Goal: Information Seeking & Learning: Learn about a topic

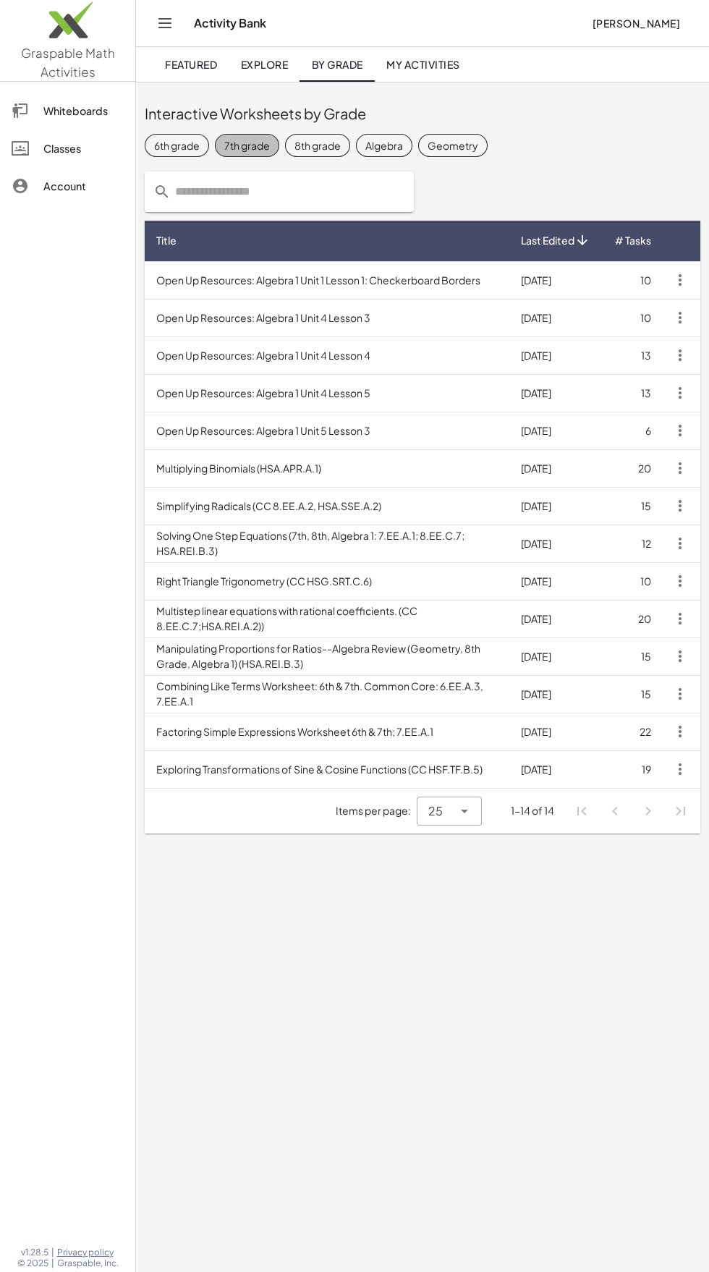
click at [238, 138] on div "7th grade" at bounding box center [247, 145] width 46 height 15
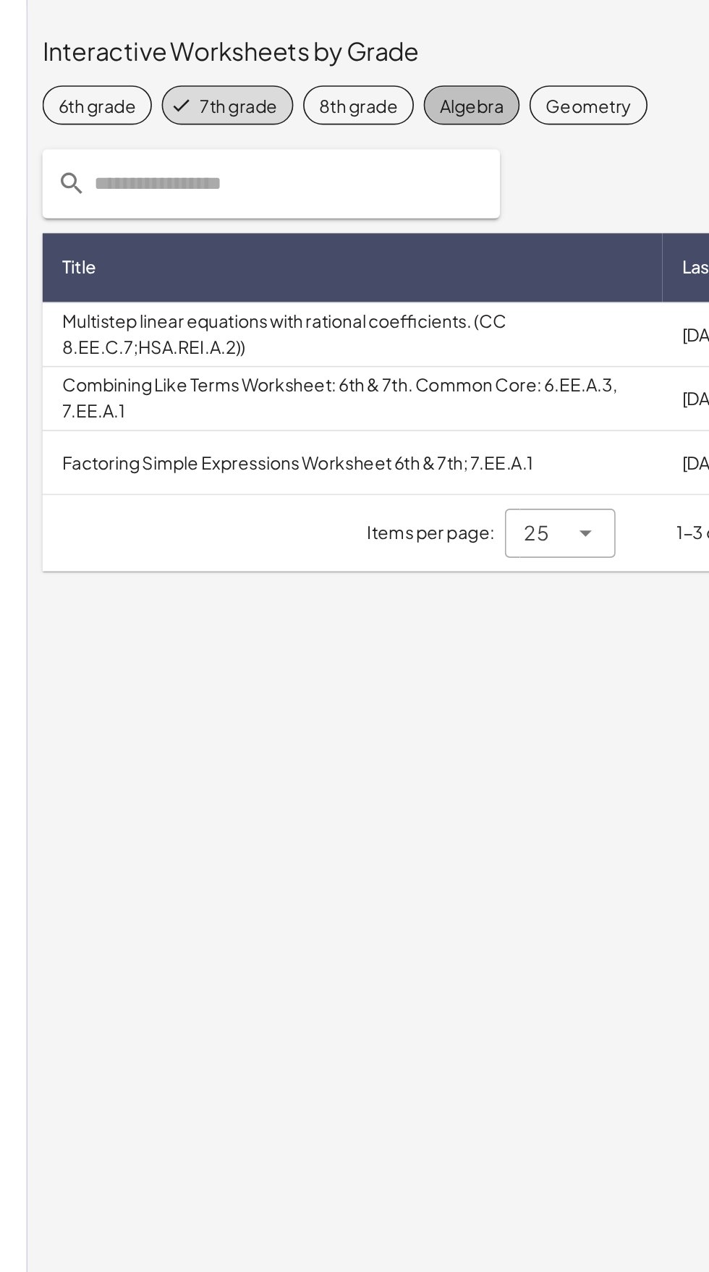
click at [381, 352] on td "Factoring Simple Expressions Worksheet 6th & 7th; 7.EE.A.1" at bounding box center [327, 355] width 365 height 38
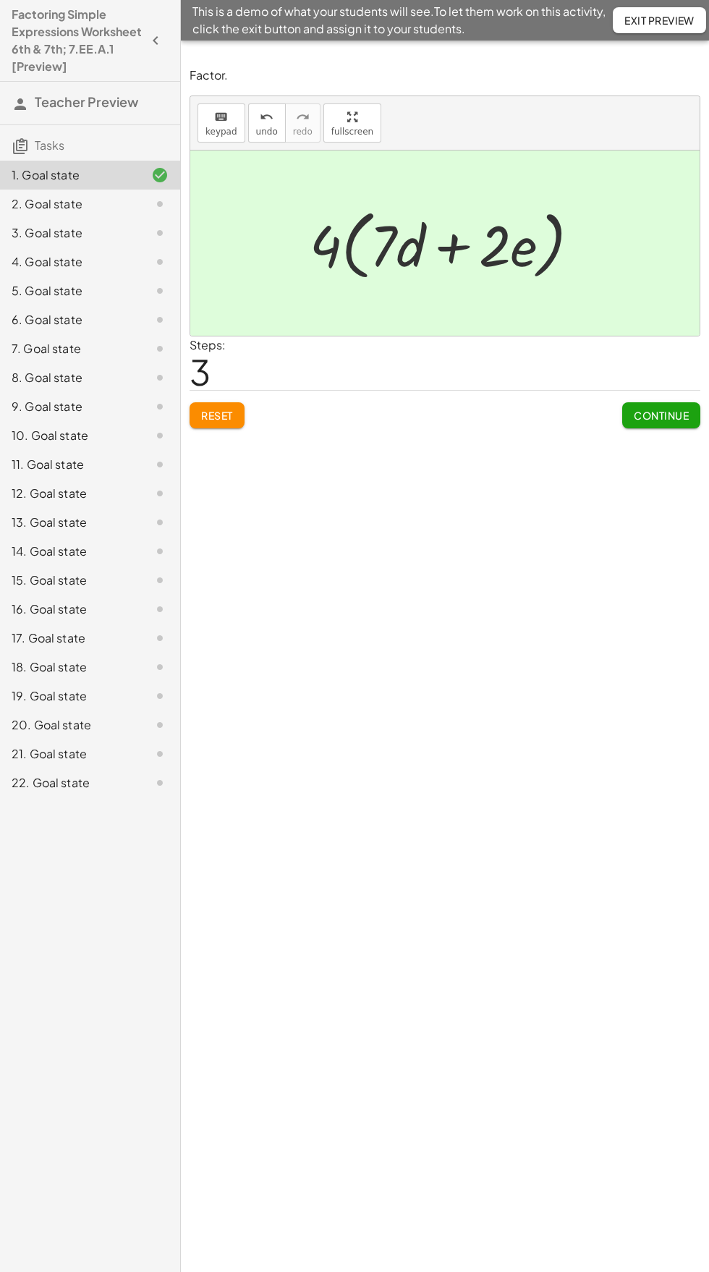
scroll to position [25, 0]
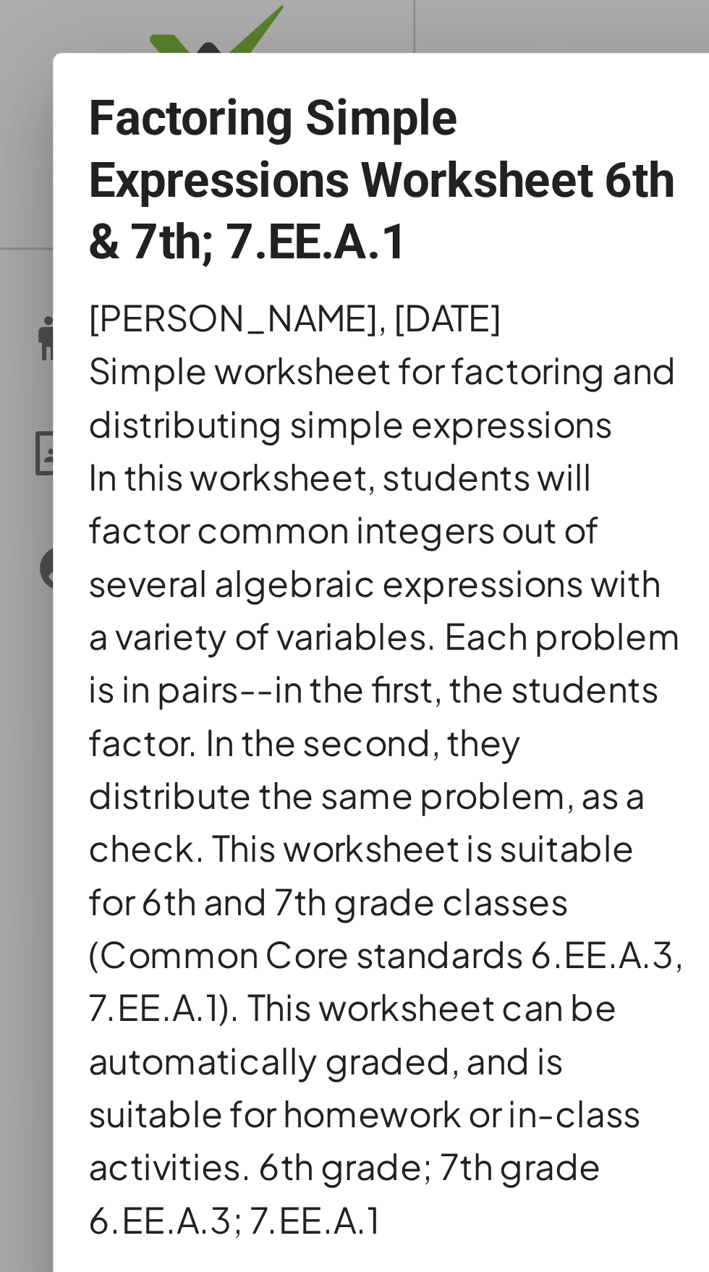
scroll to position [3, 0]
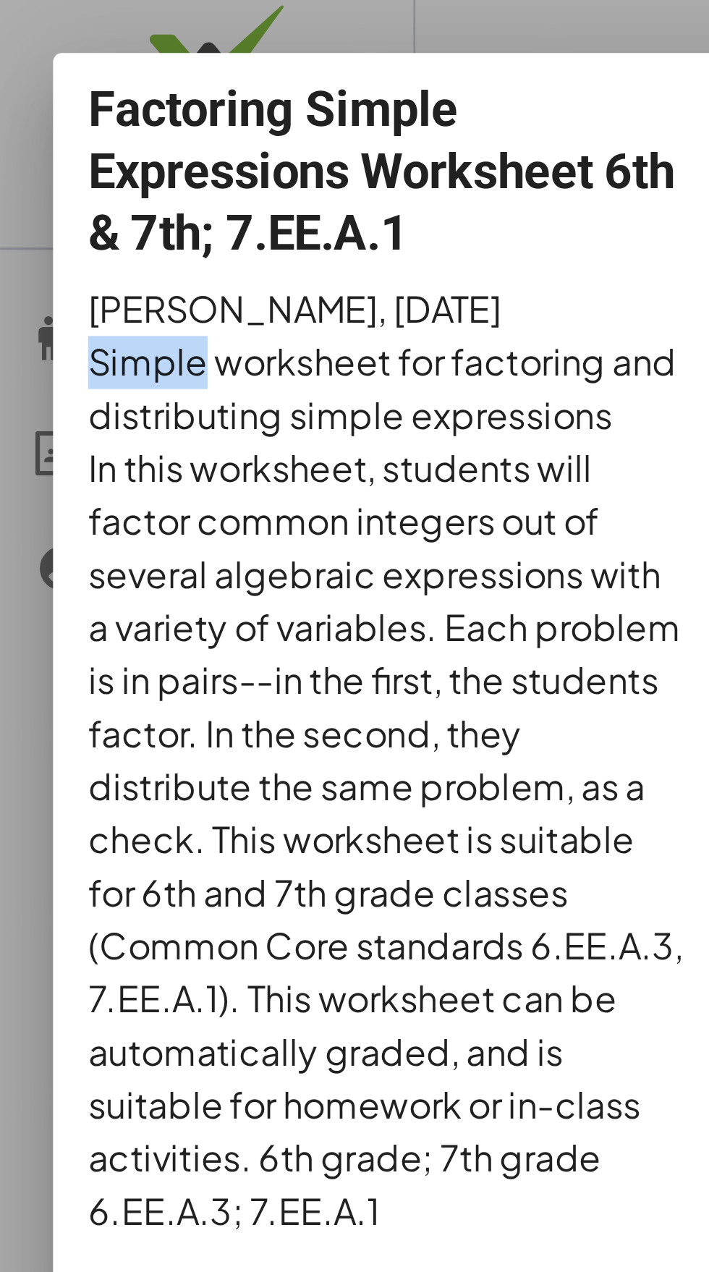
click at [117, 192] on p "In this worksheet, students will factor common integers out of several algebrai…" at bounding box center [127, 275] width 196 height 261
click at [177, 169] on p "In this worksheet, students will factor common integers out of several algebrai…" at bounding box center [127, 275] width 196 height 261
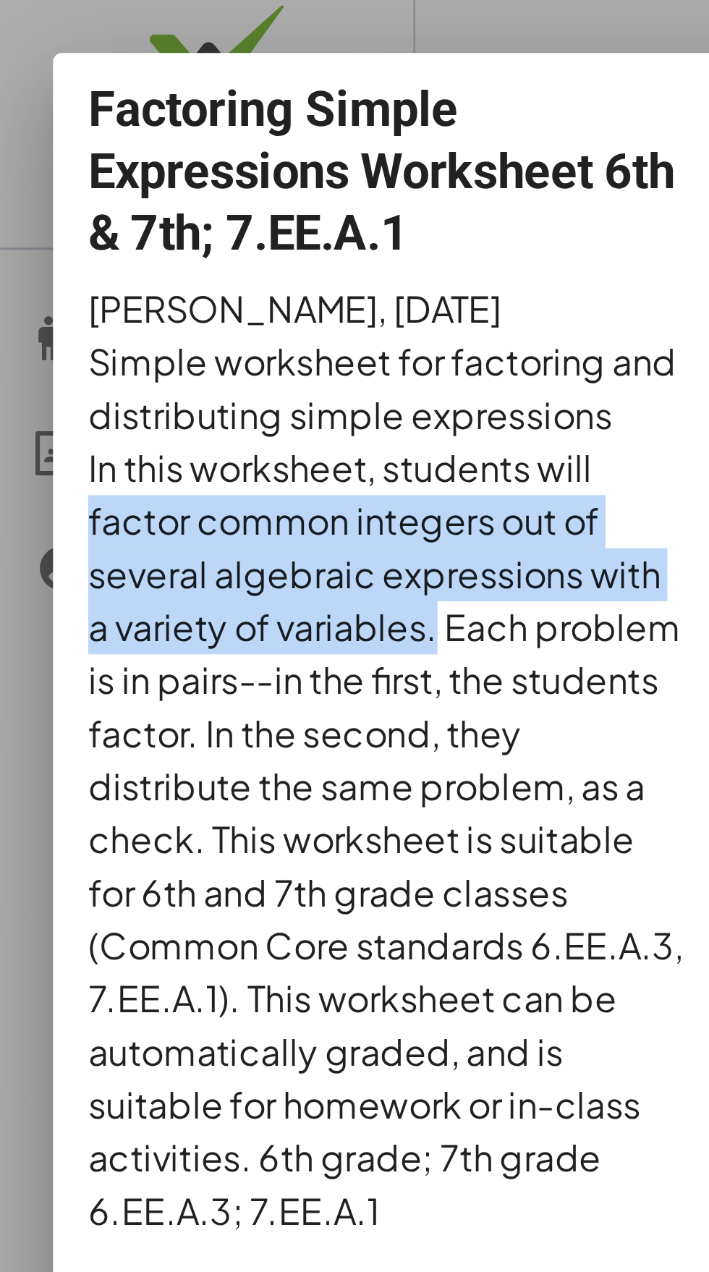
copy p "factor common integers out of several algebraic expressions with a variety of v…"
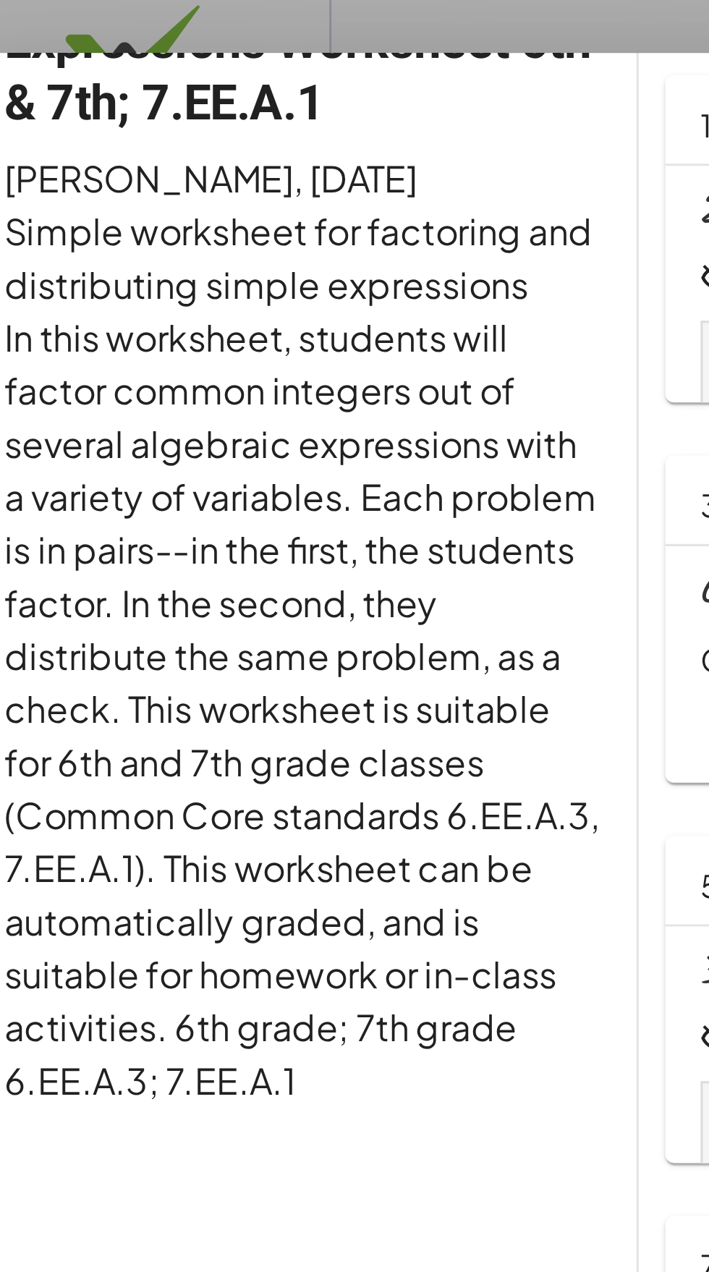
scroll to position [47, 0]
